Goal: Transaction & Acquisition: Purchase product/service

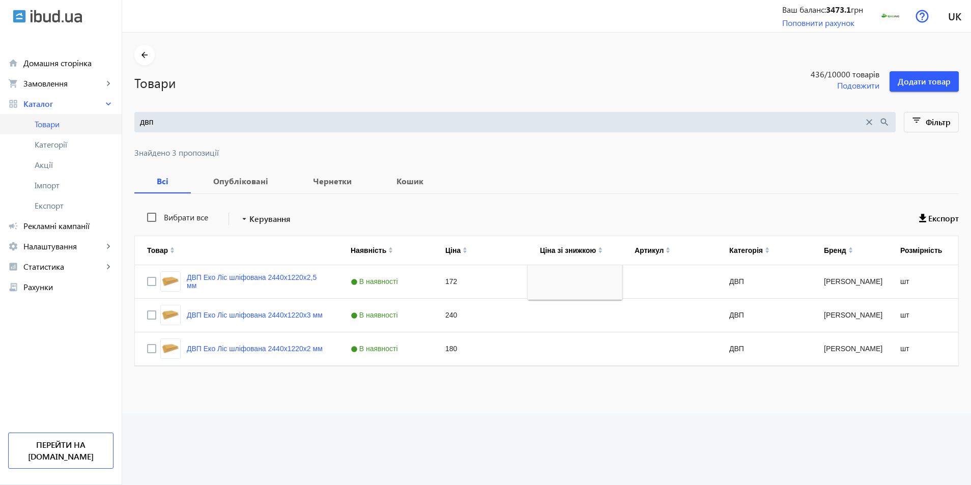
drag, startPoint x: 142, startPoint y: 127, endPoint x: 73, endPoint y: 130, distance: 69.8
click at [73, 130] on div "arrow_back home Домашня сторінка shopping_cart Замовлення keyboard_arrow_right …" at bounding box center [485, 242] width 971 height 485
type input "фсф"
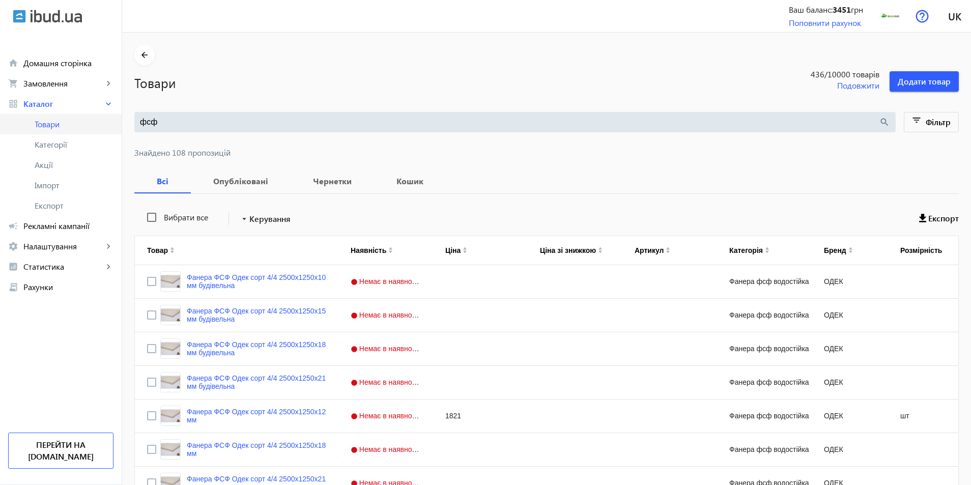
drag, startPoint x: 154, startPoint y: 121, endPoint x: 77, endPoint y: 121, distance: 76.8
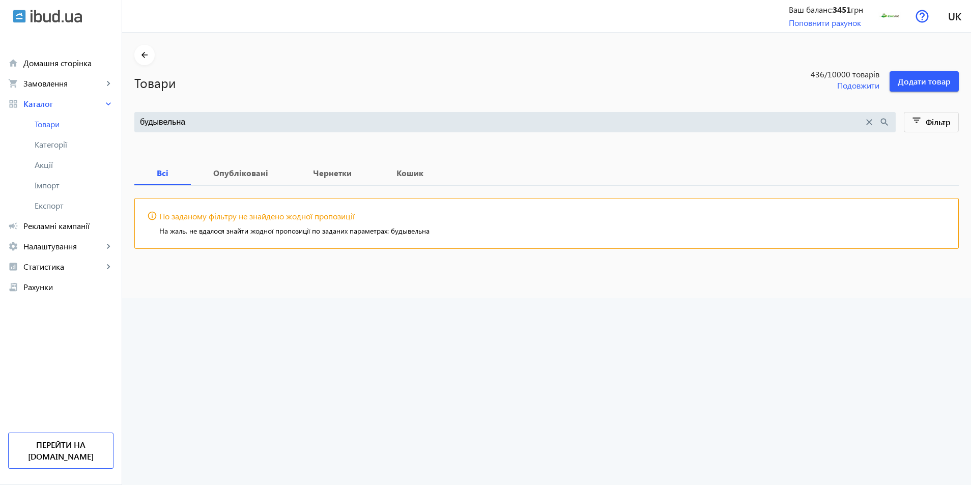
click at [150, 124] on input "будывельна" at bounding box center [502, 122] width 724 height 11
click at [150, 122] on input "будвельна" at bounding box center [502, 122] width 724 height 11
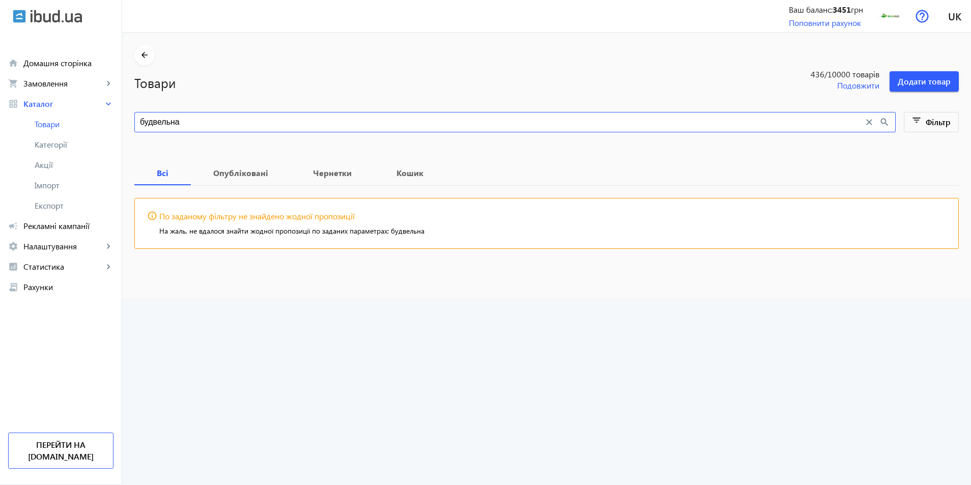
click at [148, 125] on input "будвельна" at bounding box center [502, 122] width 724 height 11
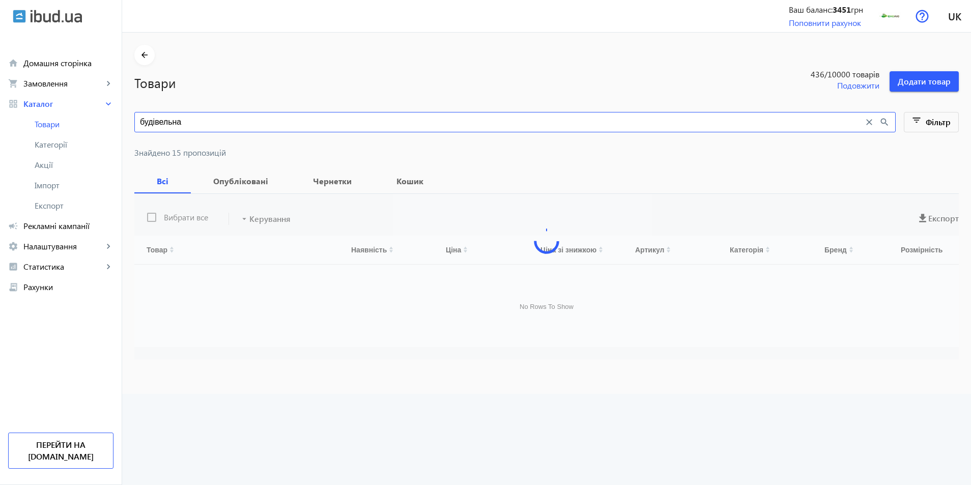
click at [203, 121] on input "будівельна" at bounding box center [502, 122] width 724 height 11
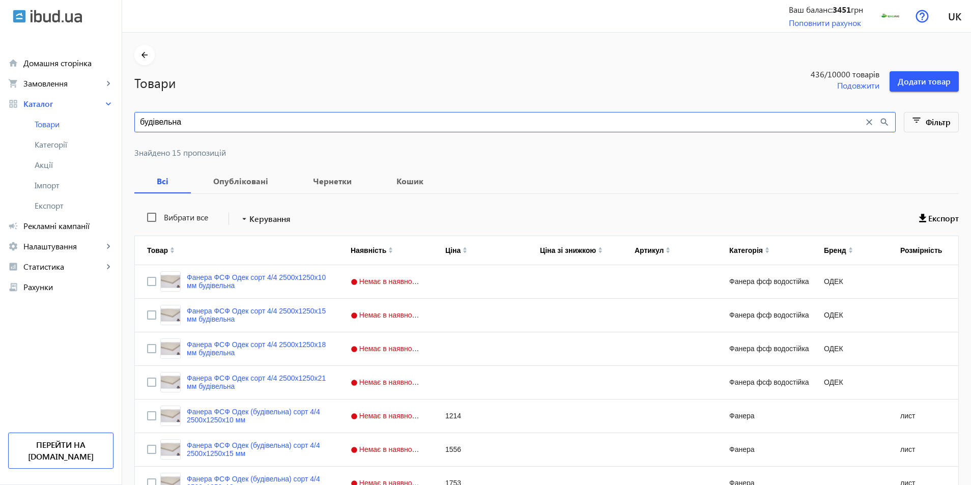
type input "будівельна"
click at [916, 123] on mat-icon "filter_list" at bounding box center [917, 122] width 14 height 14
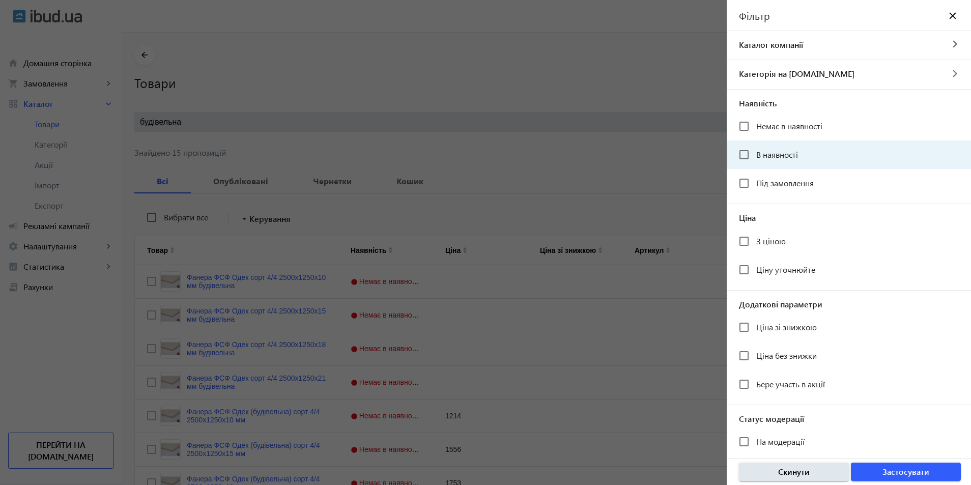
click at [761, 153] on span "В наявності" at bounding box center [777, 154] width 42 height 11
click at [754, 153] on input "В наявності" at bounding box center [744, 155] width 20 height 20
checkbox input "true"
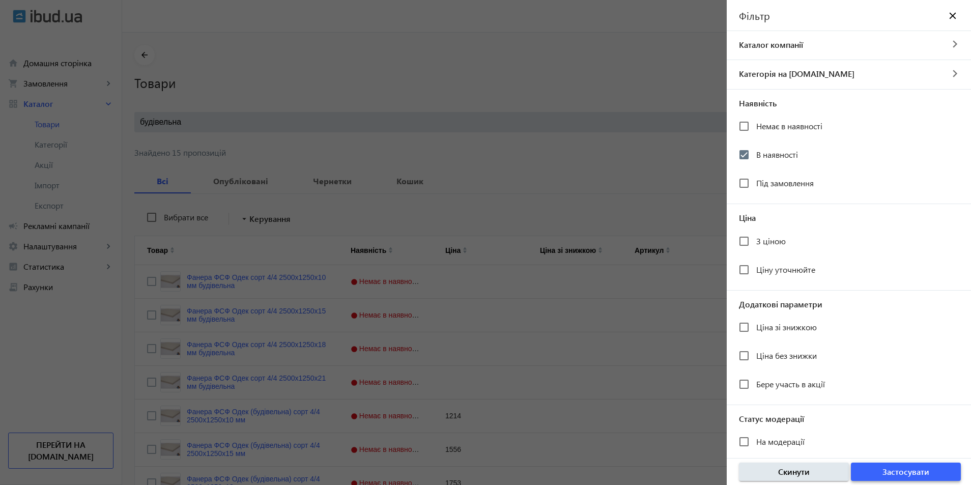
click at [899, 467] on span "Застосувати" at bounding box center [905, 471] width 47 height 11
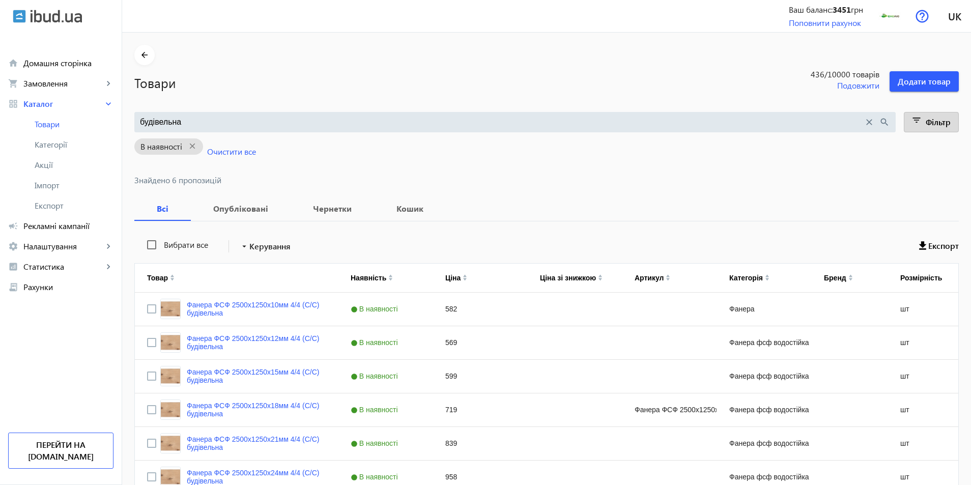
scroll to position [56, 0]
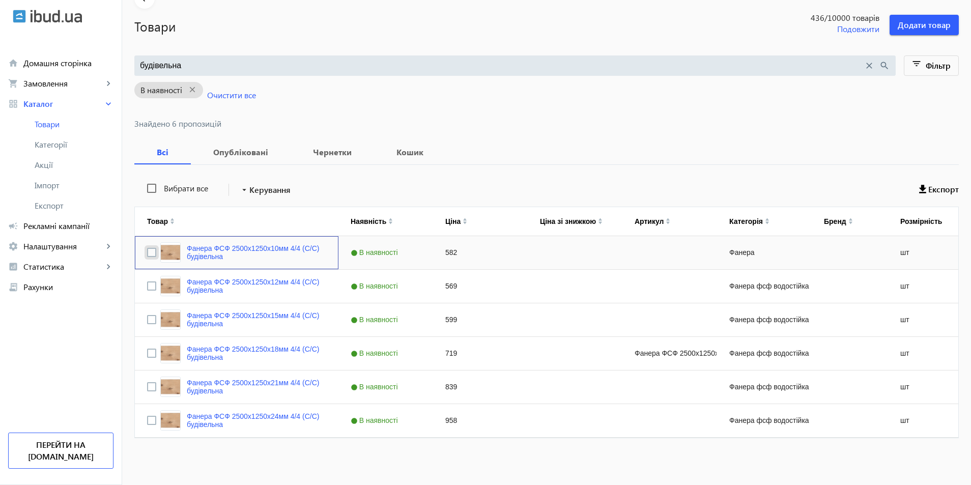
click at [147, 253] on input "Press Space to toggle row selection (unchecked)" at bounding box center [151, 252] width 9 height 9
checkbox input "true"
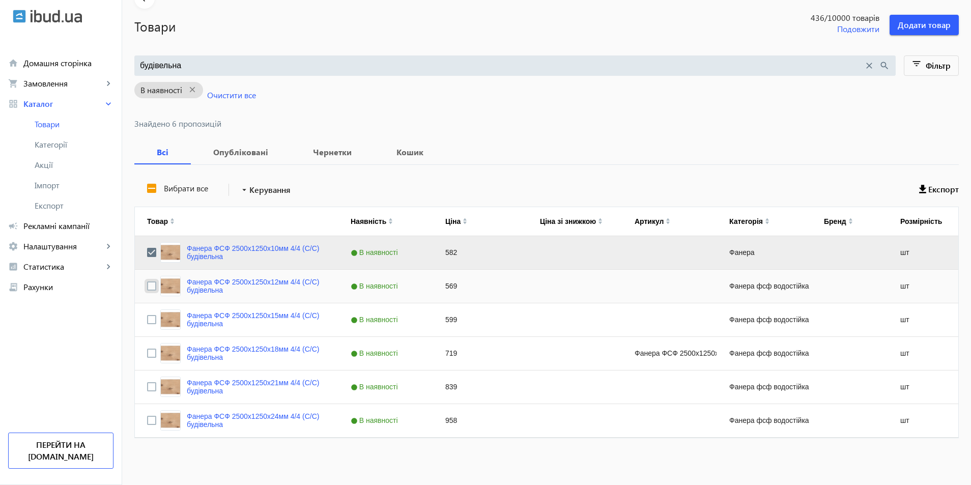
click at [147, 288] on input "Press Space to toggle row selection (unchecked)" at bounding box center [151, 285] width 9 height 9
checkbox input "true"
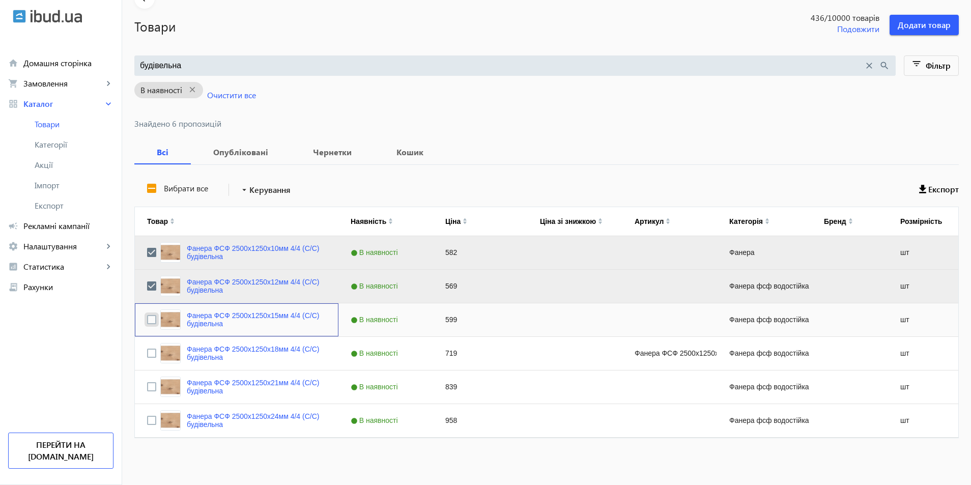
click at [147, 318] on input "Press Space to toggle row selection (unchecked)" at bounding box center [151, 319] width 9 height 9
checkbox input "true"
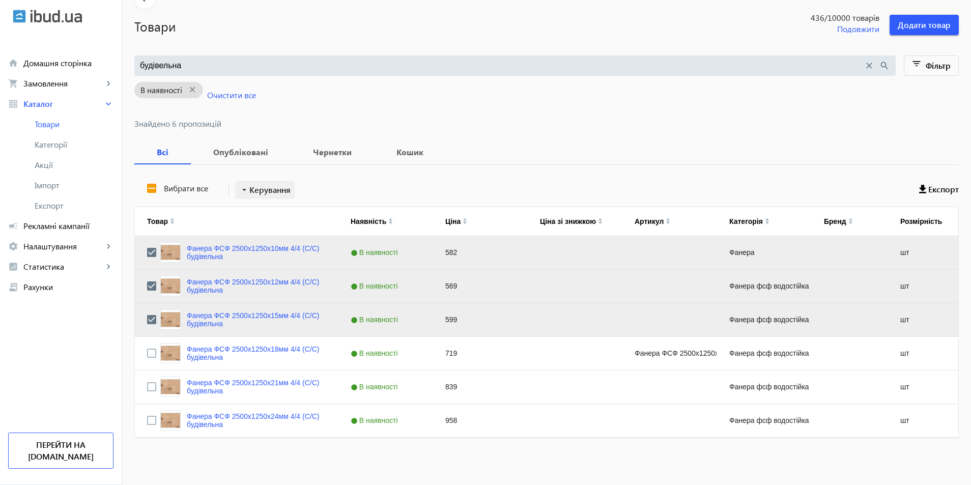
click at [255, 188] on span "Керування" at bounding box center [269, 190] width 41 height 12
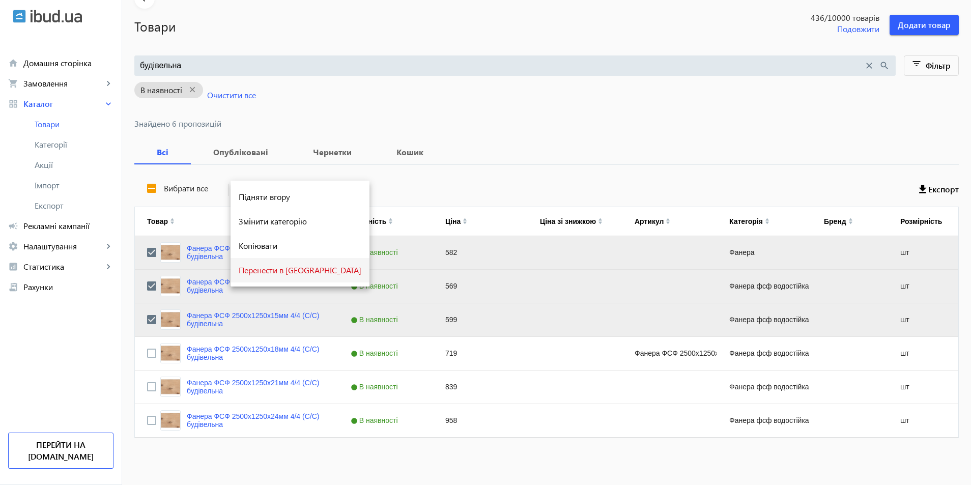
click at [262, 268] on span "Перенести в [GEOGRAPHIC_DATA]" at bounding box center [300, 270] width 123 height 8
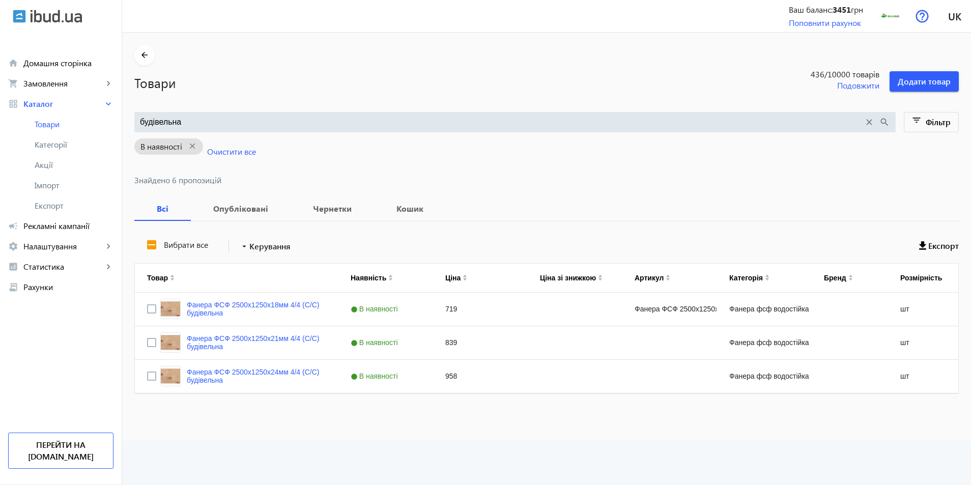
scroll to position [0, 0]
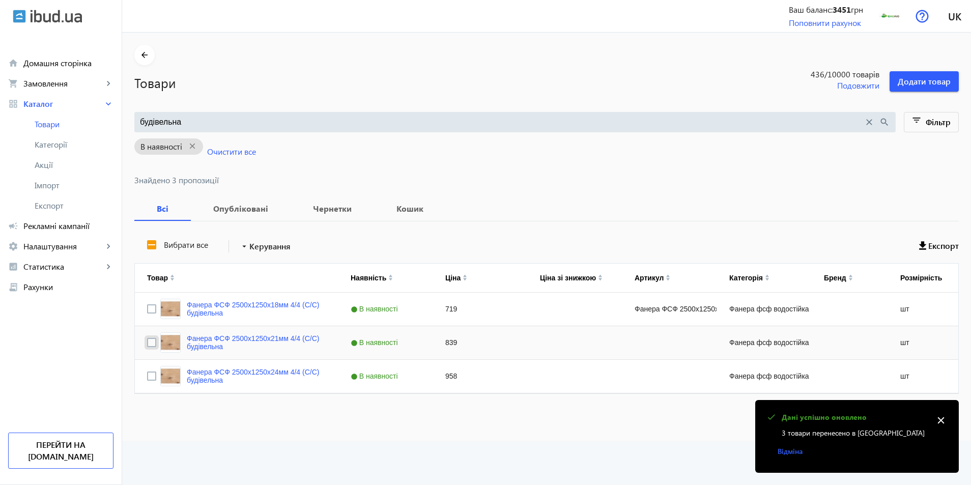
click at [147, 340] on input "Press Space to toggle row selection (unchecked)" at bounding box center [151, 342] width 9 height 9
checkbox input "true"
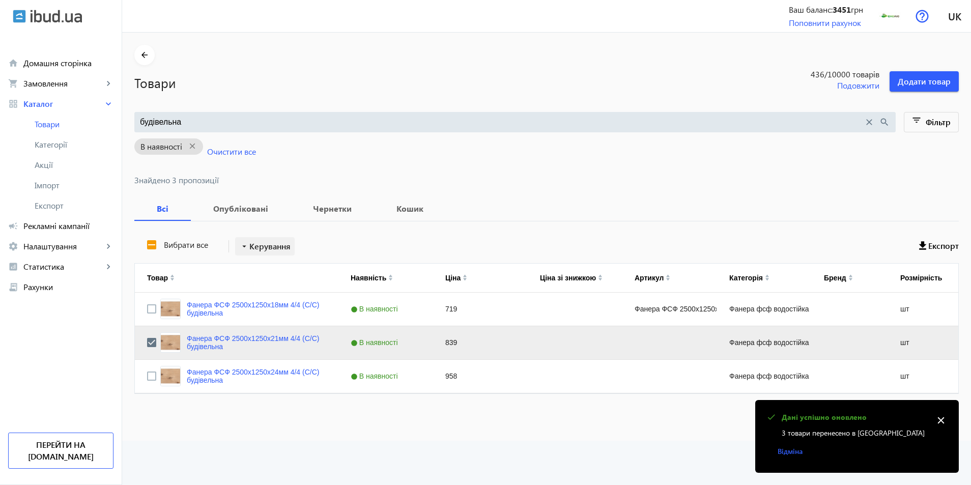
click at [264, 243] on span "Керування" at bounding box center [269, 246] width 41 height 12
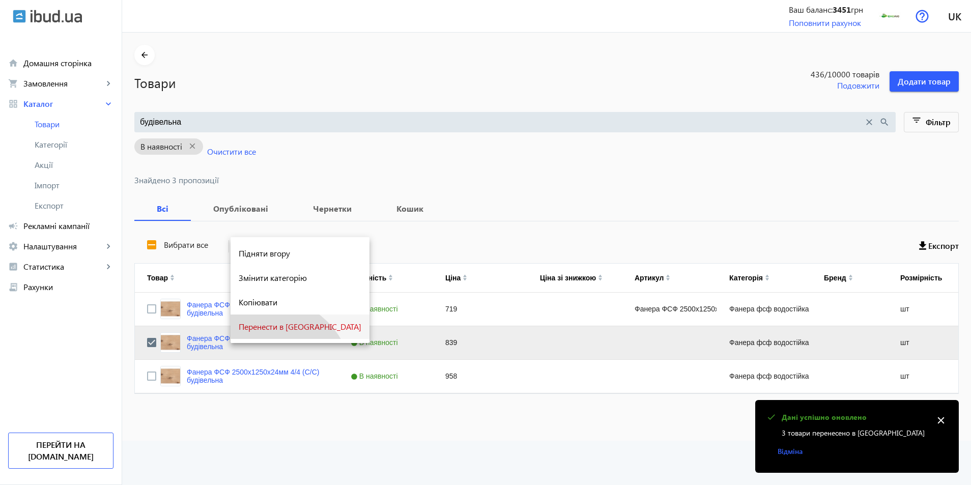
click at [265, 327] on span "Перенести в [GEOGRAPHIC_DATA]" at bounding box center [300, 327] width 123 height 8
